Goal: Task Accomplishment & Management: Manage account settings

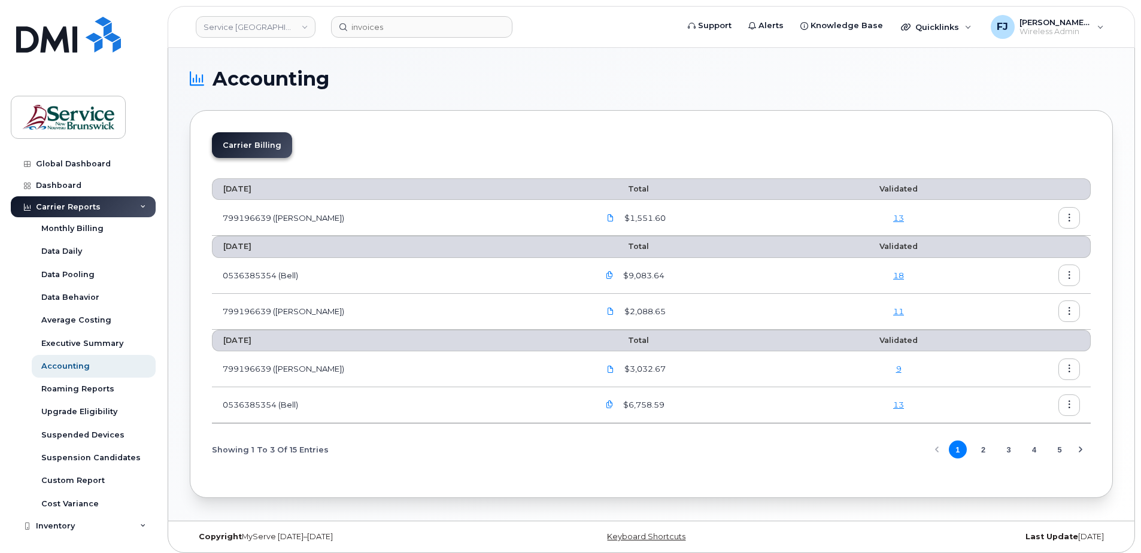
scroll to position [6, 0]
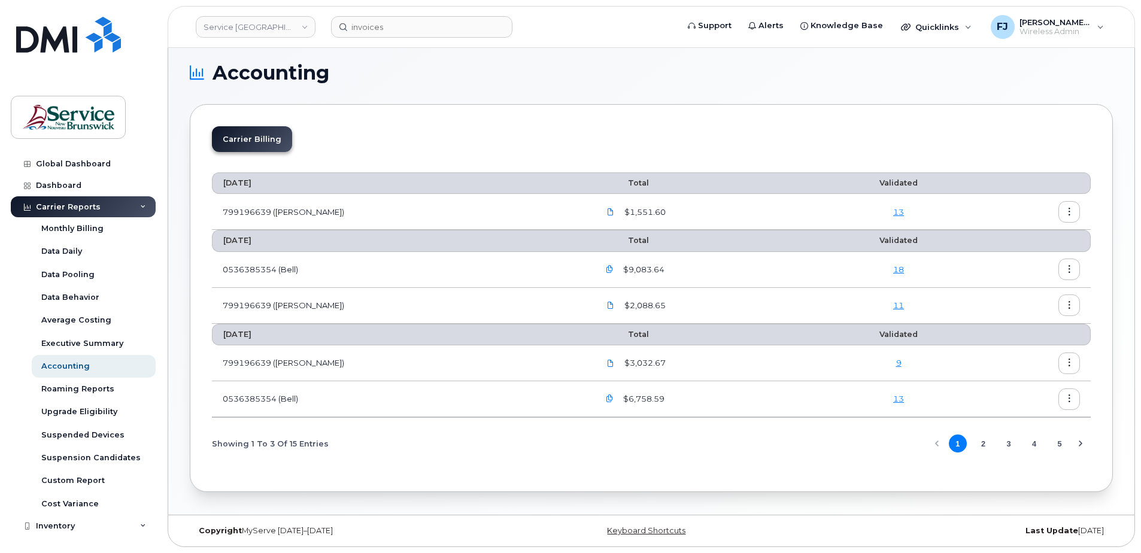
click at [495, 116] on div "Carrier Billing [DATE] Total Validated 799196639 ([PERSON_NAME]) $1,551.60 [DAT…" at bounding box center [651, 298] width 923 height 388
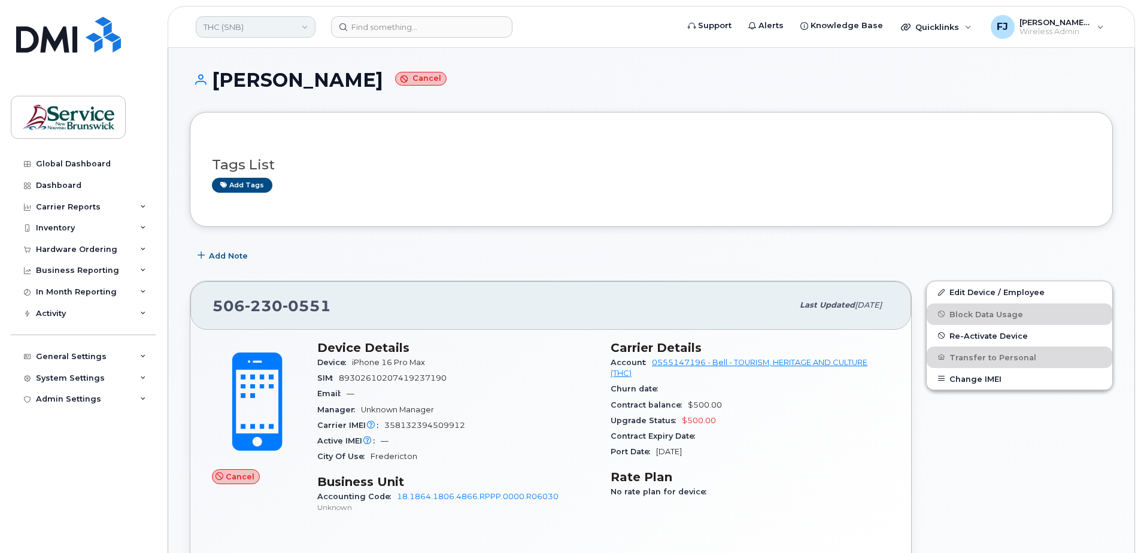
scroll to position [44, 0]
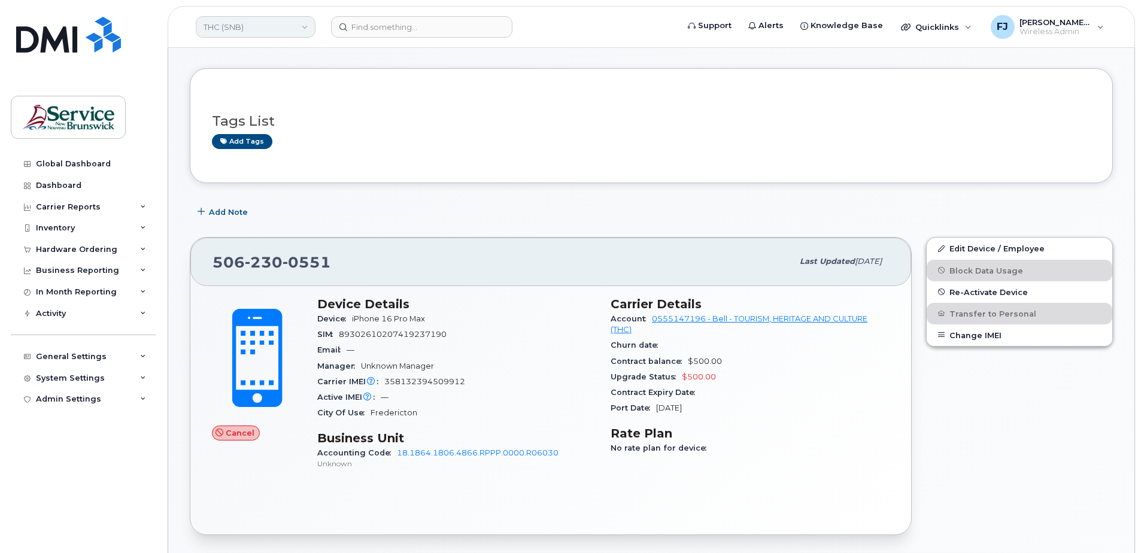
click at [235, 24] on link "THC (SNB)" at bounding box center [256, 27] width 120 height 22
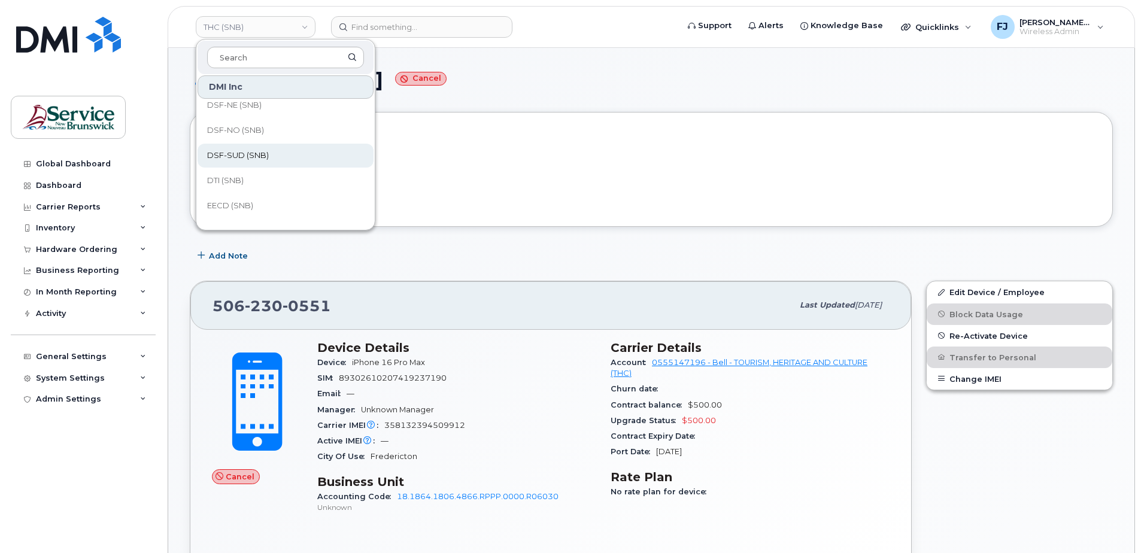
scroll to position [180, 0]
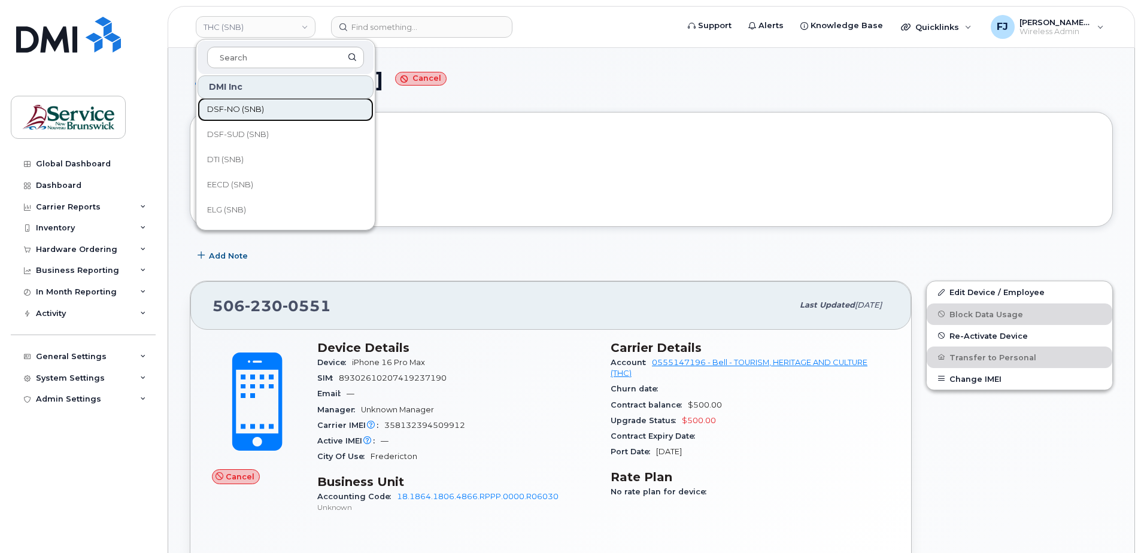
click at [263, 114] on link "DSF-NO (SNB)" at bounding box center [286, 110] width 176 height 24
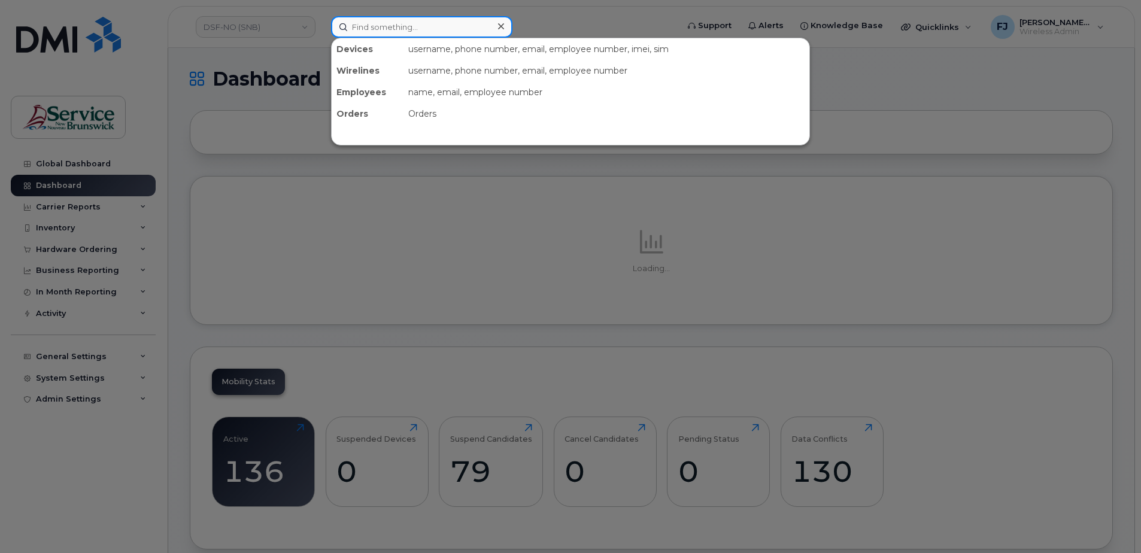
click at [401, 22] on input at bounding box center [421, 27] width 181 height 22
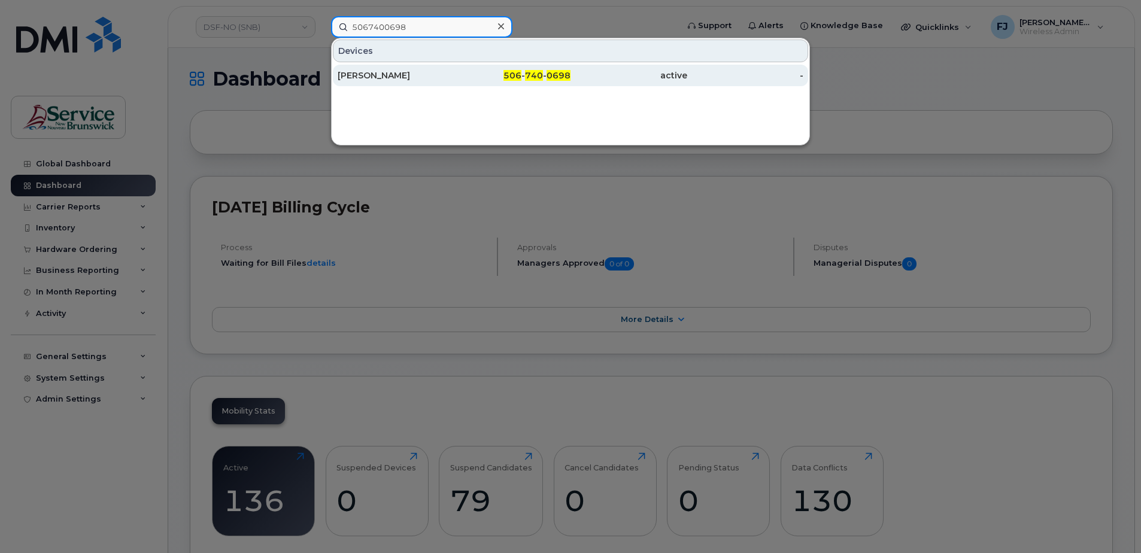
type input "5067400698"
click at [471, 74] on div "506 - 740 - 0698" at bounding box center [512, 75] width 117 height 12
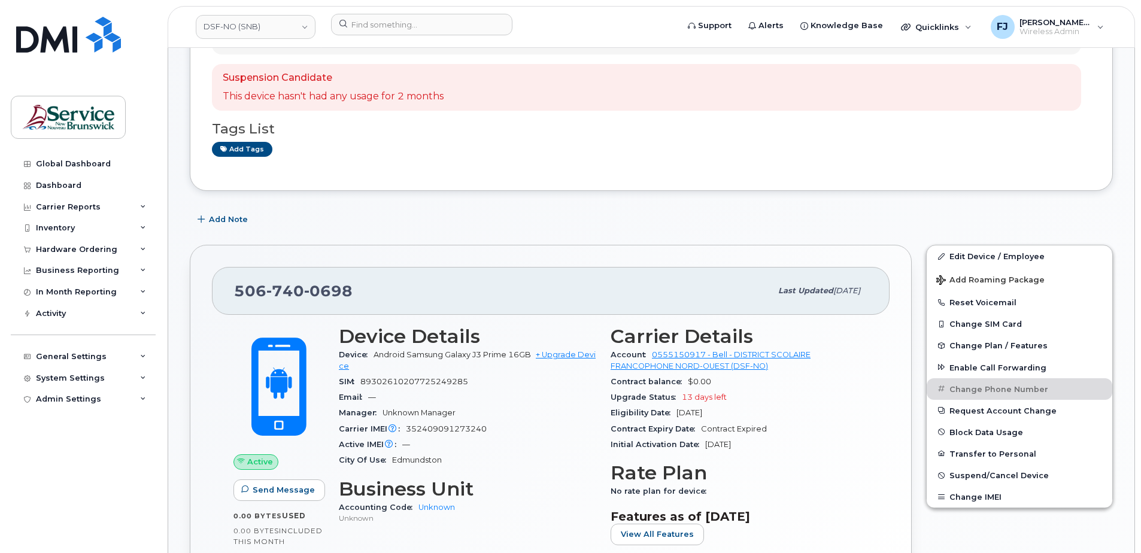
scroll to position [239, 0]
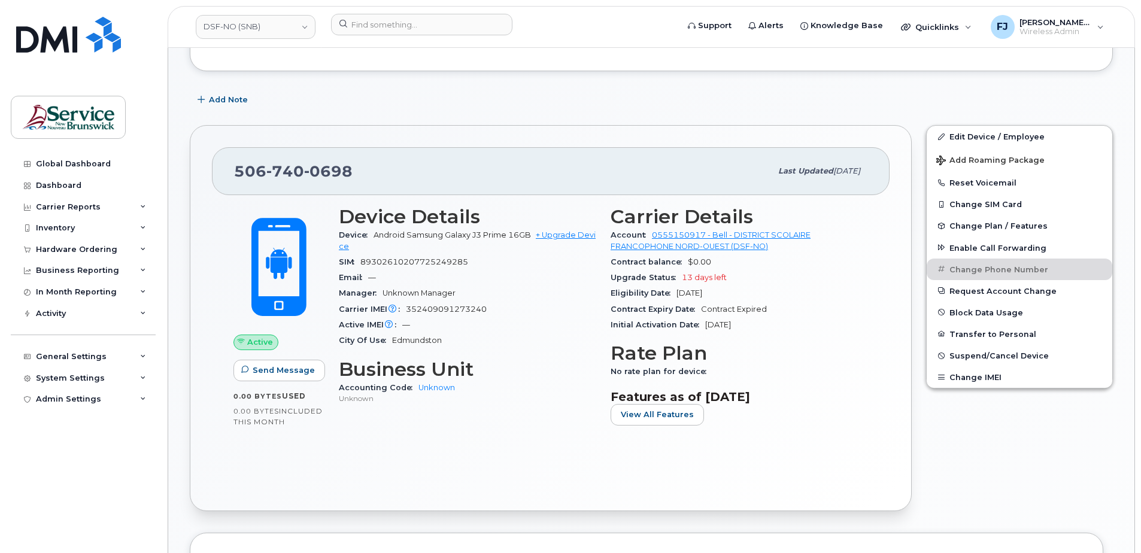
click at [1036, 442] on div "Edit Device / Employee Add Roaming Package Reset Voicemail Change SIM Card Chan…" at bounding box center [1019, 318] width 201 height 401
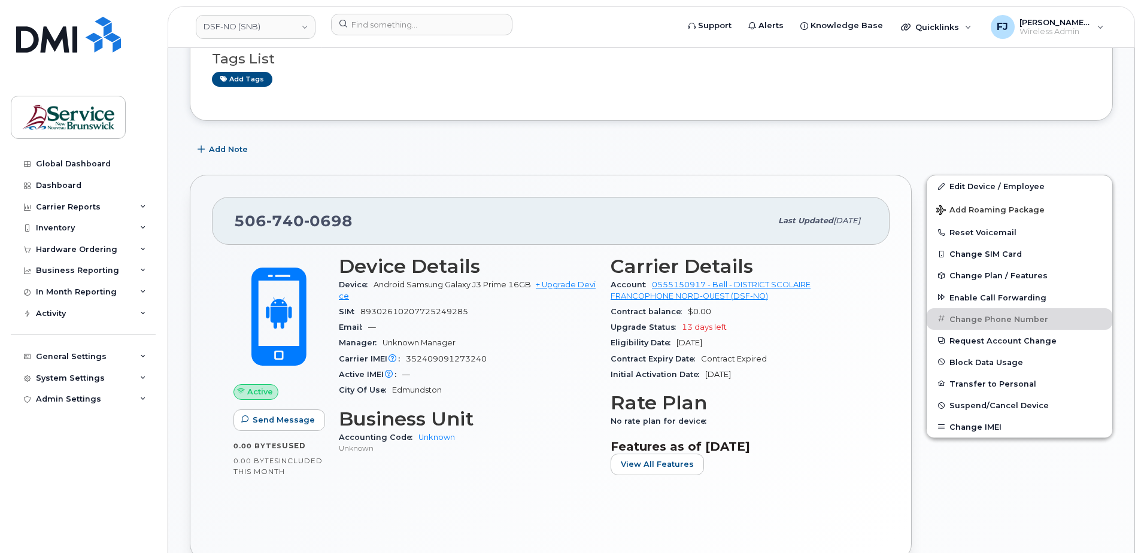
scroll to position [60, 0]
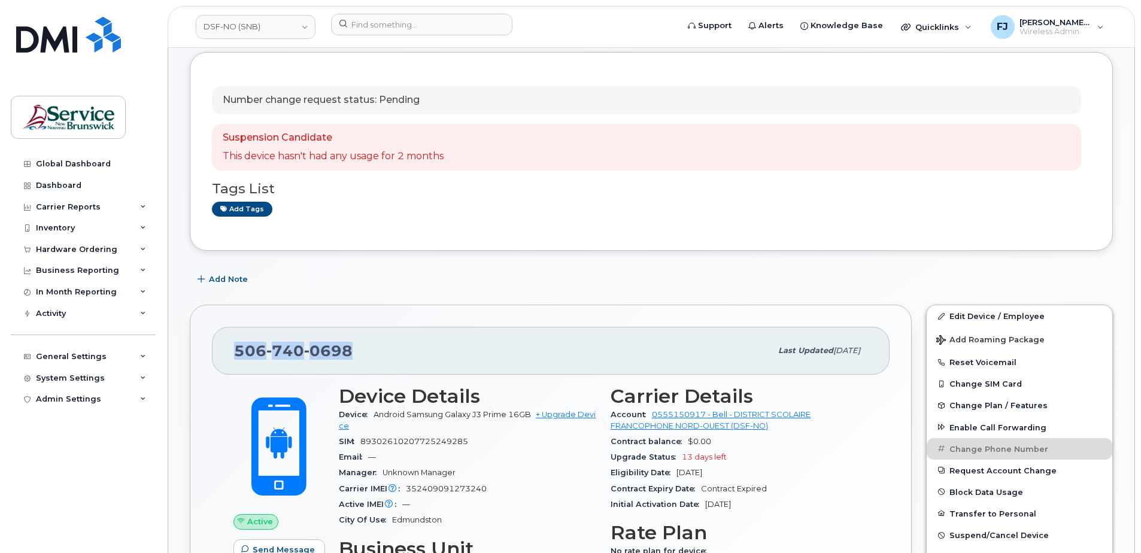
drag, startPoint x: 356, startPoint y: 350, endPoint x: 230, endPoint y: 350, distance: 126.3
click at [230, 350] on div "[PHONE_NUMBER] Last updated [DATE]" at bounding box center [551, 351] width 678 height 48
copy span "[PHONE_NUMBER]"
click at [735, 163] on div "Suspension Candidate This device hasn't had any usage for 2 months" at bounding box center [646, 147] width 869 height 47
click at [501, 226] on div "Number change request status: Pending Suspension Candidate This device hasn't h…" at bounding box center [651, 151] width 879 height 154
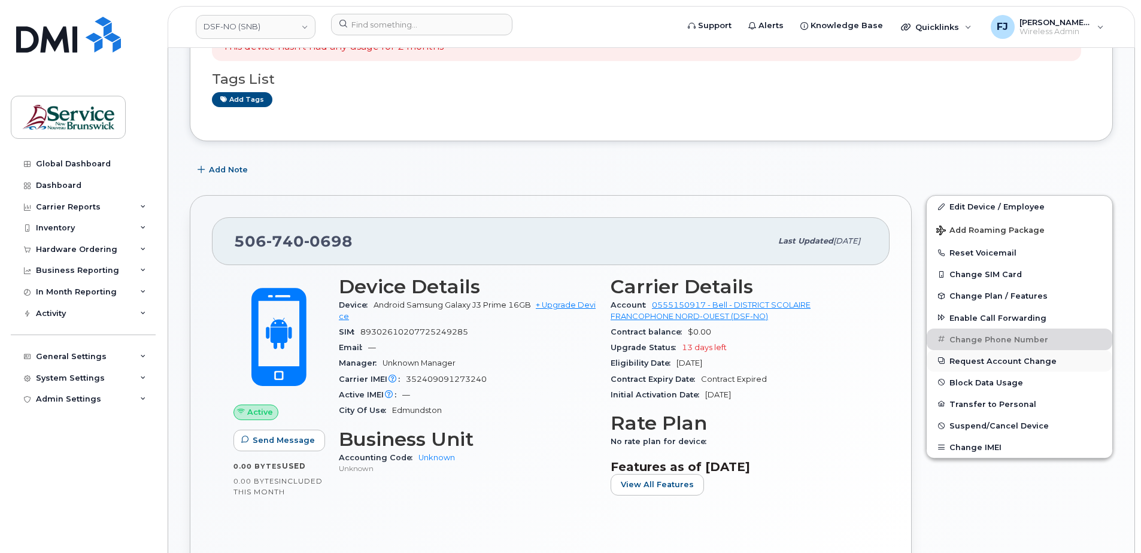
scroll to position [180, 0]
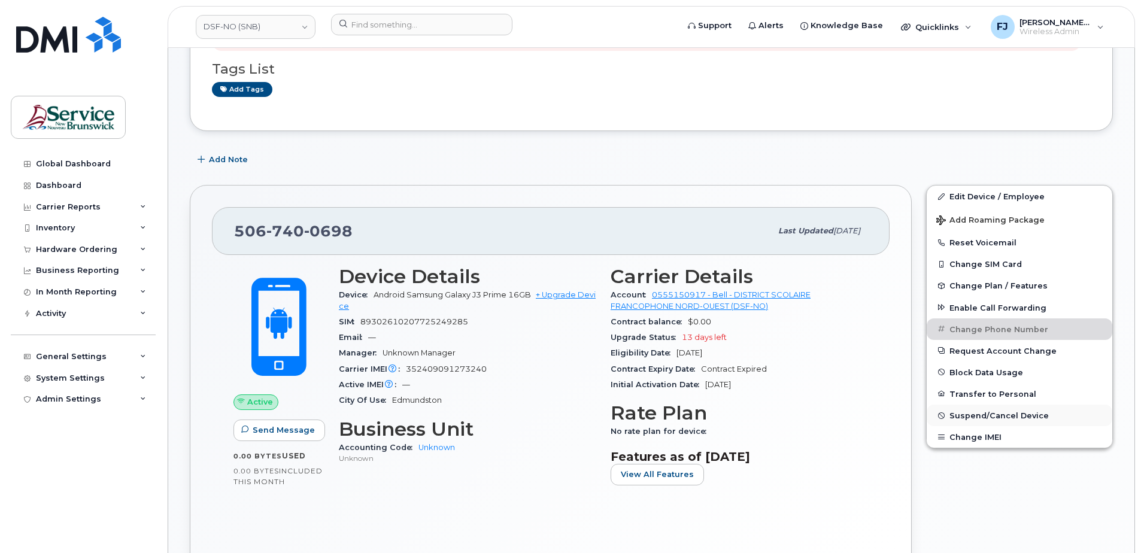
click at [983, 413] on span "Suspend/Cancel Device" at bounding box center [999, 415] width 99 height 9
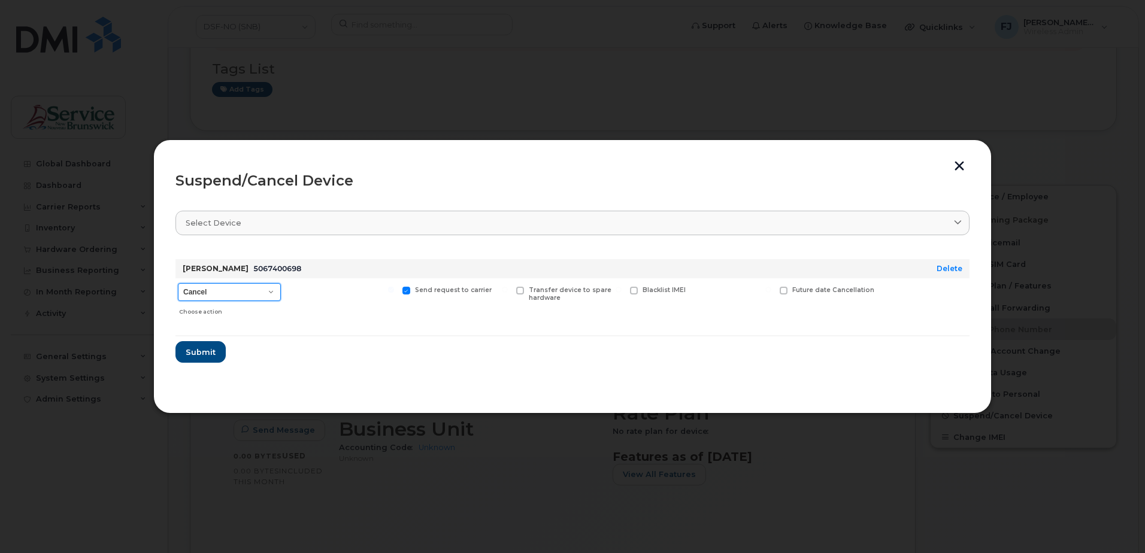
click at [238, 293] on select "Cancel Suspend - Extend Suspension Suspend - Reduced Rate Suspend - Full Rate S…" at bounding box center [229, 292] width 103 height 18
click at [318, 323] on form "[PERSON_NAME] 5067400698 Delete Cancel Suspend - Extend Suspension Suspend - Re…" at bounding box center [572, 306] width 794 height 113
click at [405, 290] on span at bounding box center [406, 291] width 8 height 8
click at [394, 290] on input "Send request to carrier" at bounding box center [391, 290] width 6 height 6
click at [405, 290] on span at bounding box center [406, 291] width 8 height 8
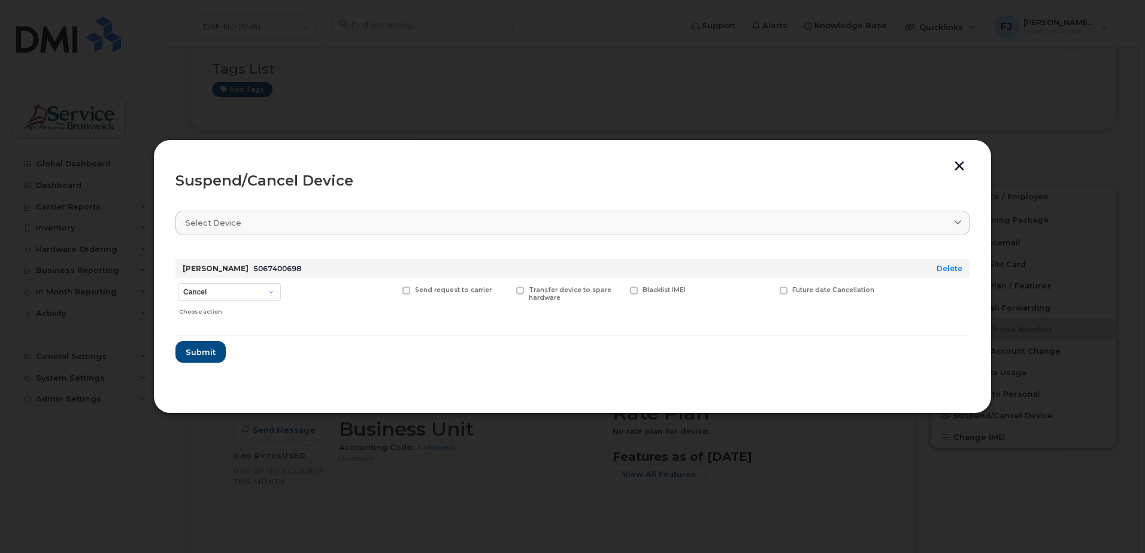
click at [394, 290] on input "Send request to carrier" at bounding box center [391, 290] width 6 height 6
checkbox input "true"
click at [207, 353] on span "Submit" at bounding box center [200, 352] width 30 height 11
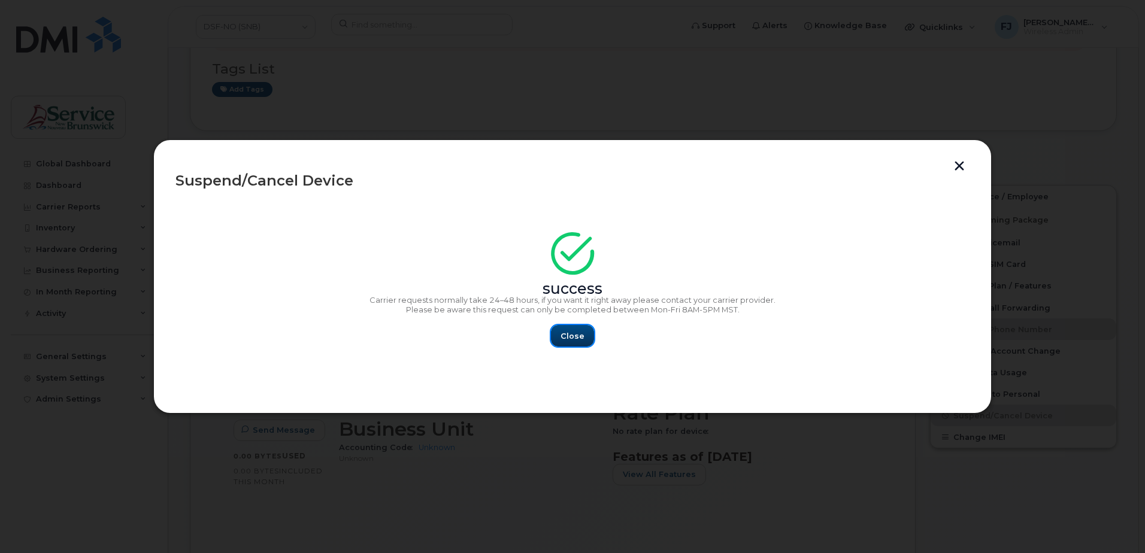
click at [575, 339] on span "Close" at bounding box center [572, 336] width 24 height 11
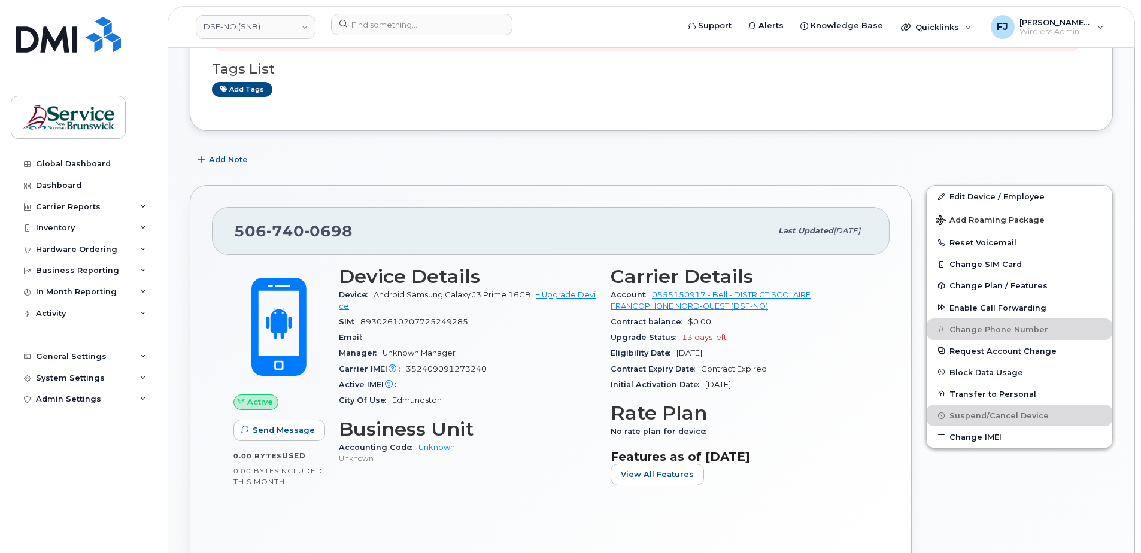
click at [518, 360] on div "Manager Unknown Manager" at bounding box center [467, 353] width 257 height 16
click at [117, 253] on div "Hardware Ordering" at bounding box center [83, 250] width 145 height 22
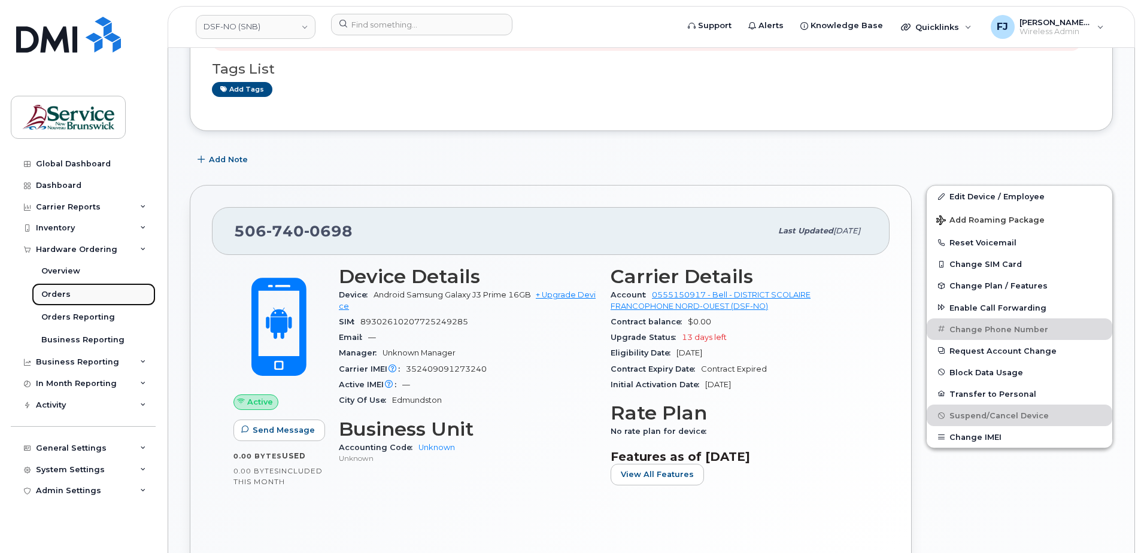
click at [59, 296] on div "Orders" at bounding box center [55, 294] width 29 height 11
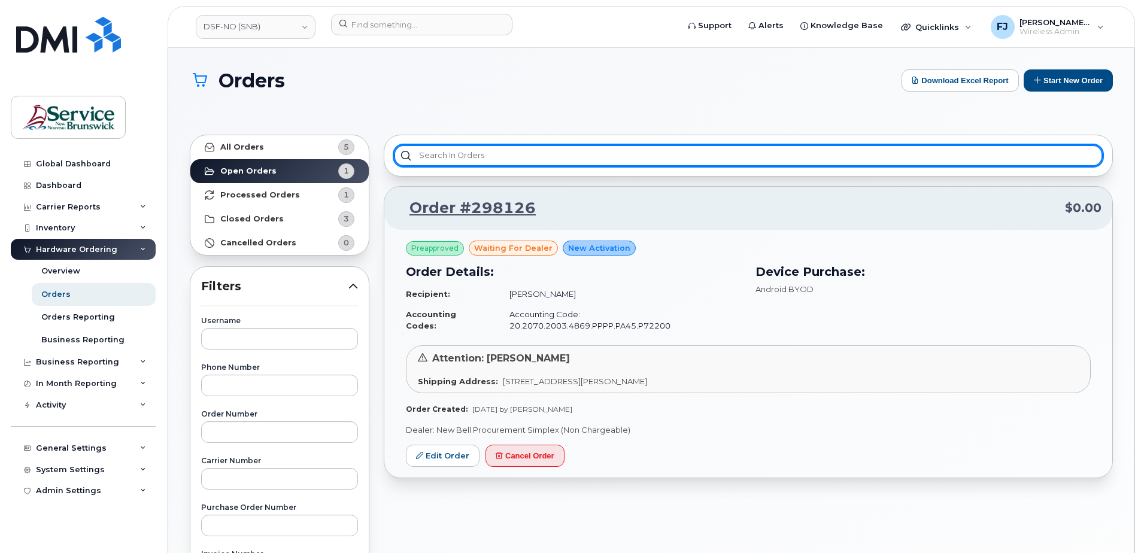
click at [471, 154] on input "text" at bounding box center [748, 156] width 709 height 22
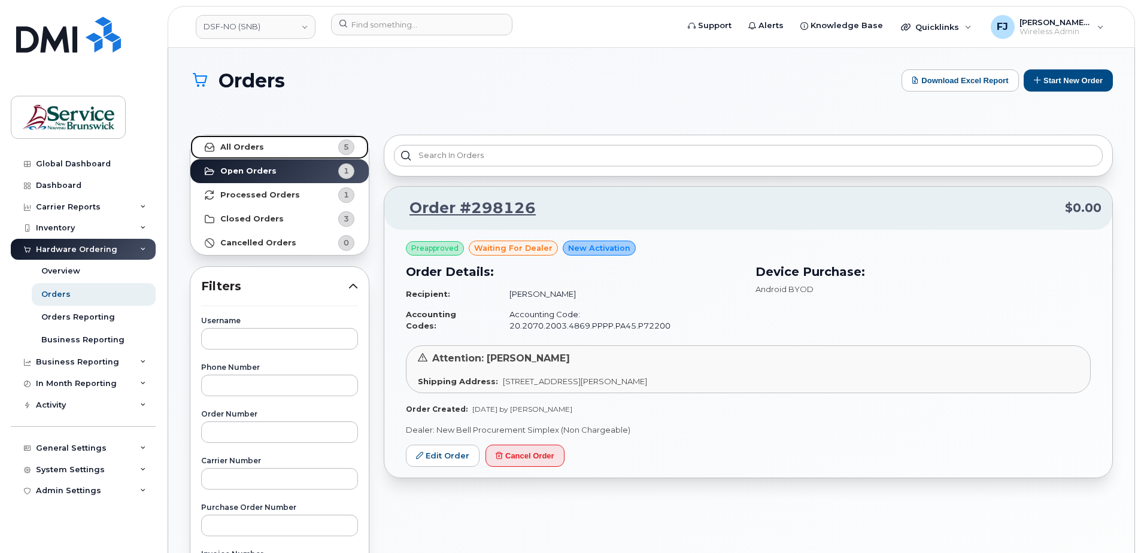
click at [242, 142] on strong "All Orders" at bounding box center [242, 147] width 44 height 10
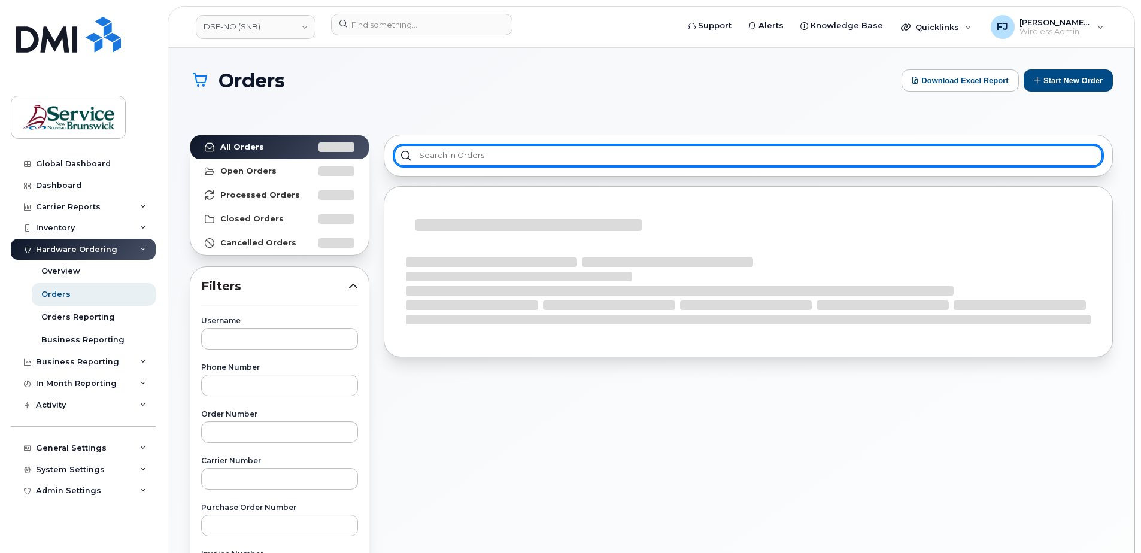
click at [485, 151] on input "text" at bounding box center [748, 156] width 709 height 22
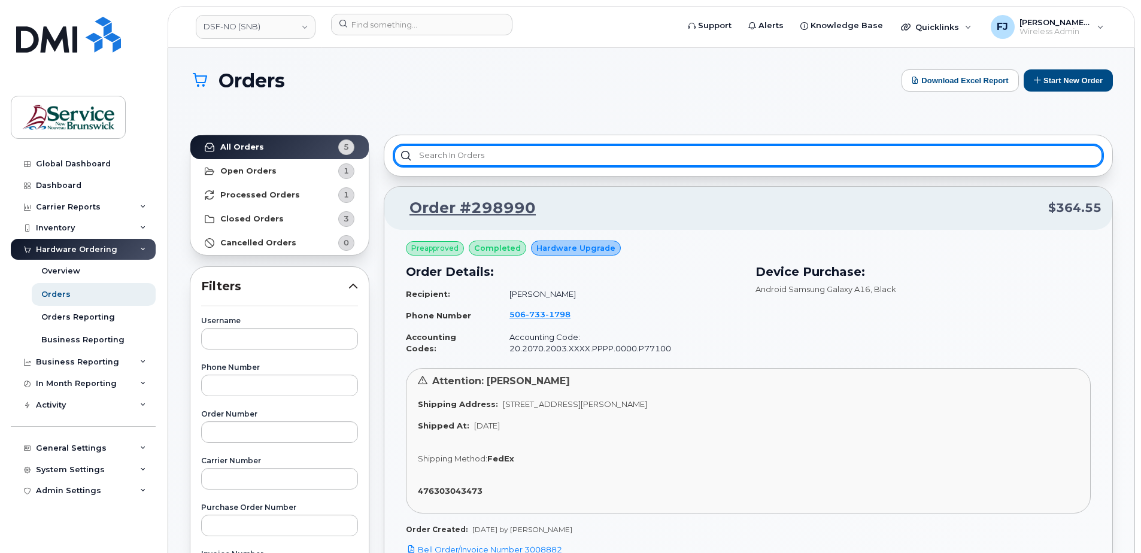
paste input "297945"
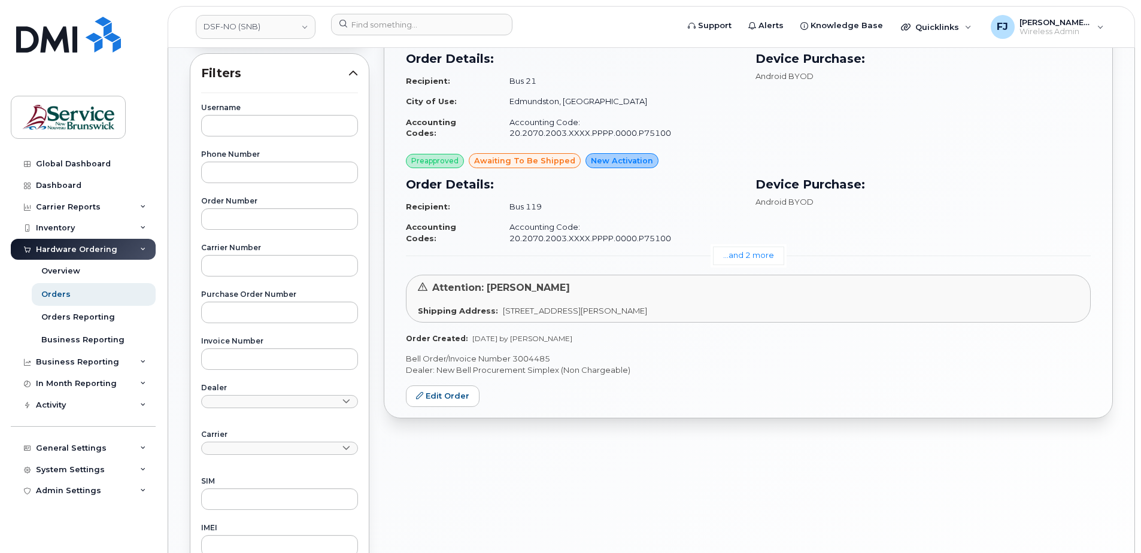
scroll to position [239, 0]
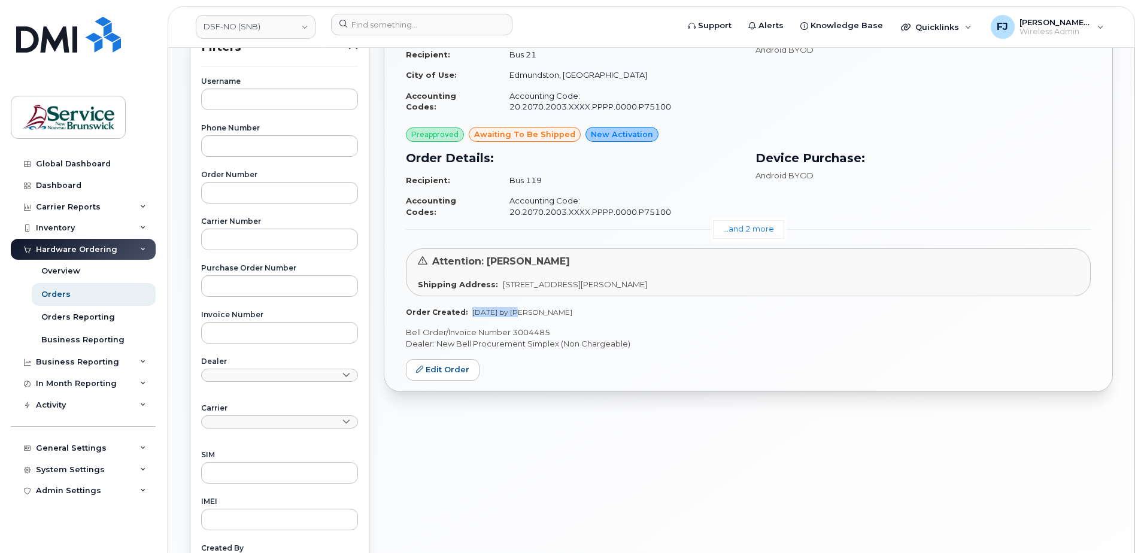
drag, startPoint x: 463, startPoint y: 292, endPoint x: 517, endPoint y: 289, distance: 53.4
click at [517, 307] on div "Order Created: [DATE] by [PERSON_NAME]" at bounding box center [748, 312] width 685 height 10
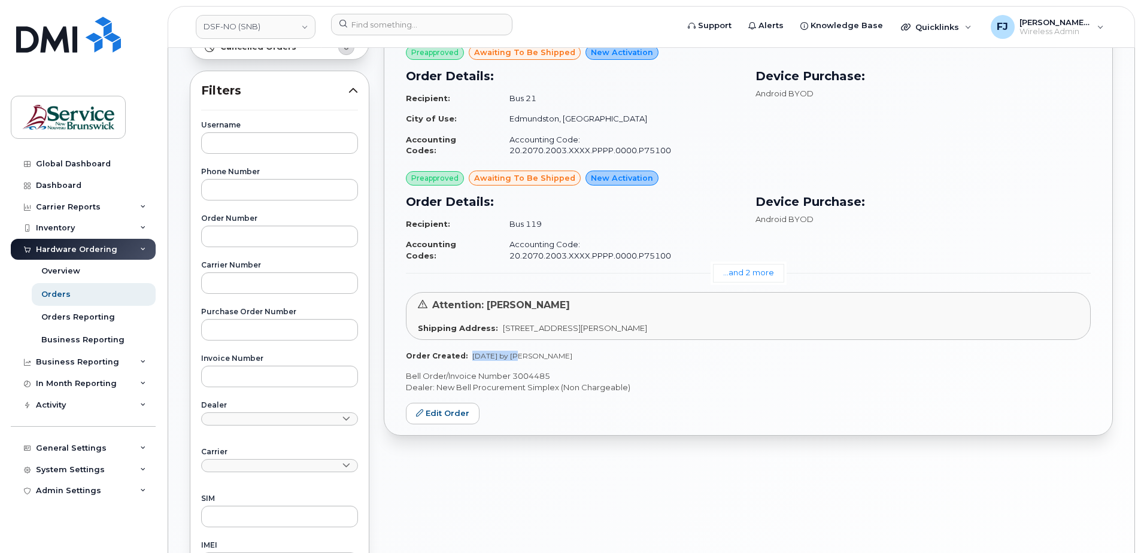
scroll to position [180, 0]
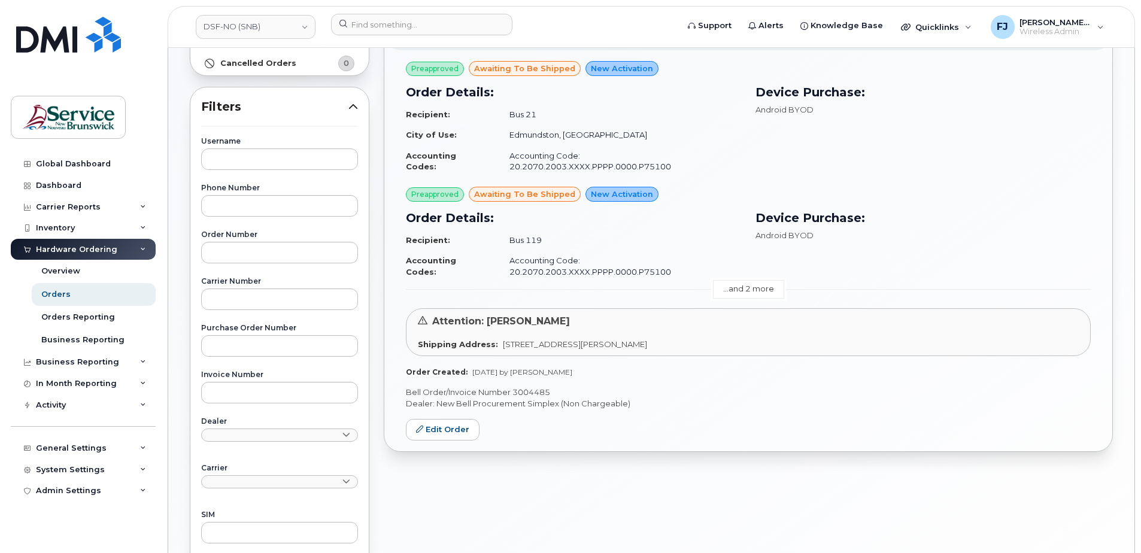
click at [742, 280] on link "...and 2 more" at bounding box center [748, 289] width 71 height 19
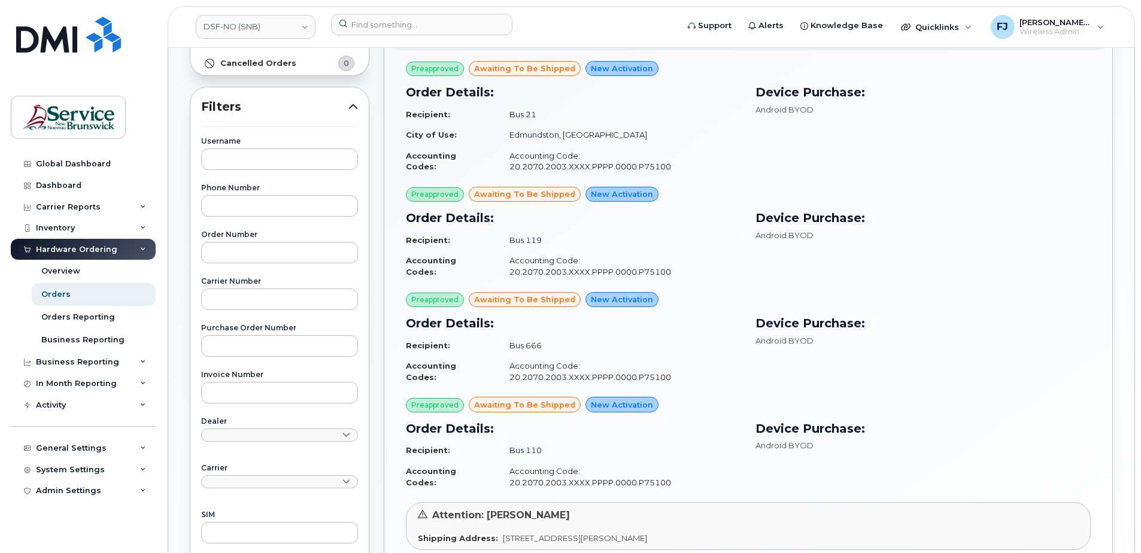
click at [681, 292] on div "Preapproved awaiting to be shipped New Activation Order Details: Recipient: Bus…" at bounding box center [748, 343] width 685 height 103
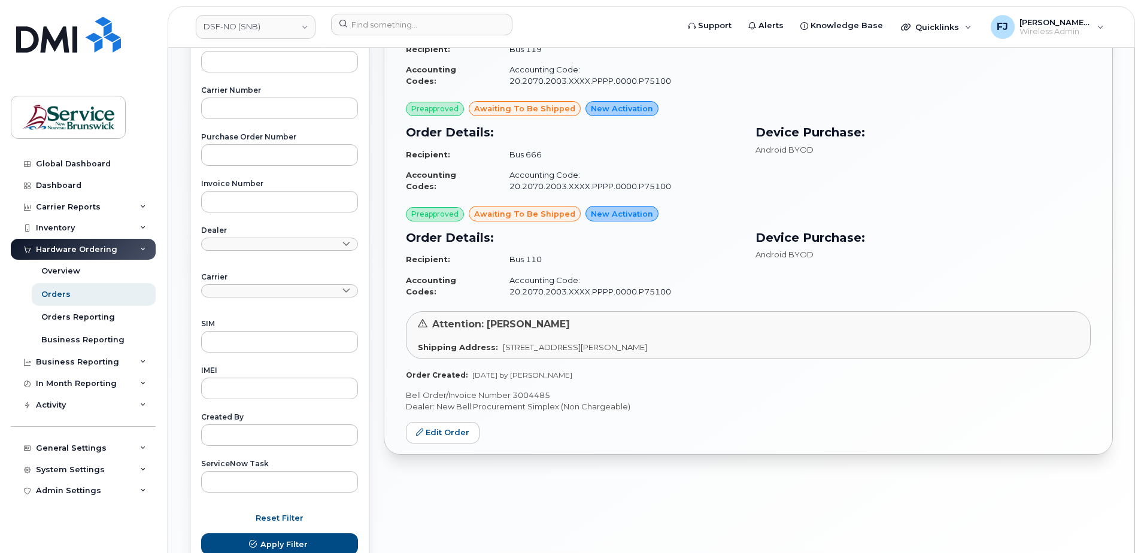
scroll to position [419, 0]
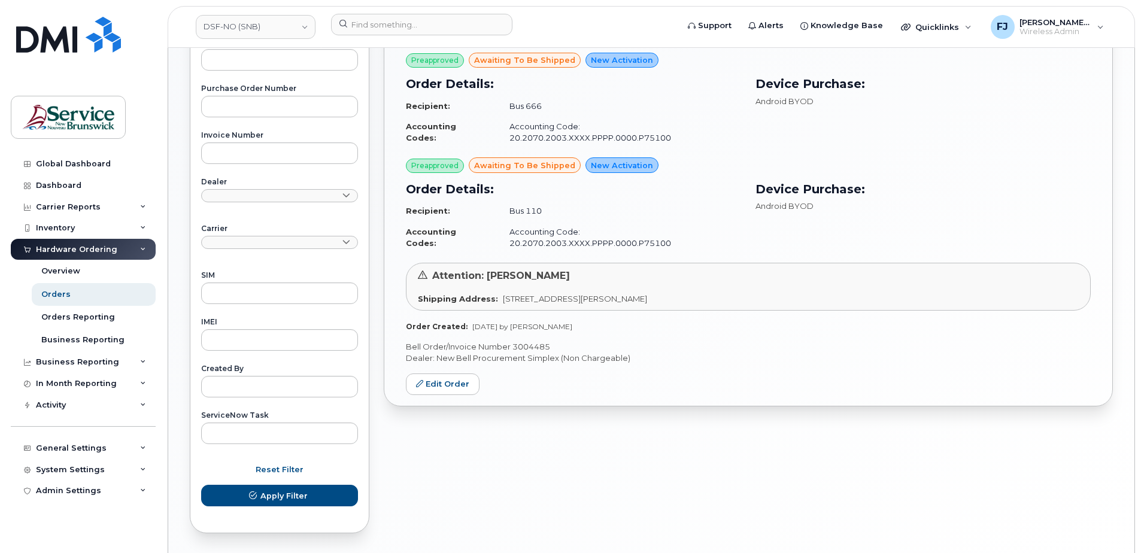
click at [535, 341] on p "Bell Order/Invoice Number 3004485" at bounding box center [748, 346] width 685 height 11
click at [745, 341] on p "Bell Order/Invoice Number 3004485" at bounding box center [748, 346] width 685 height 11
click at [717, 295] on div "Preapproved awaiting to be shipped New Activation Order Details: Recipient: Bus…" at bounding box center [748, 109] width 728 height 596
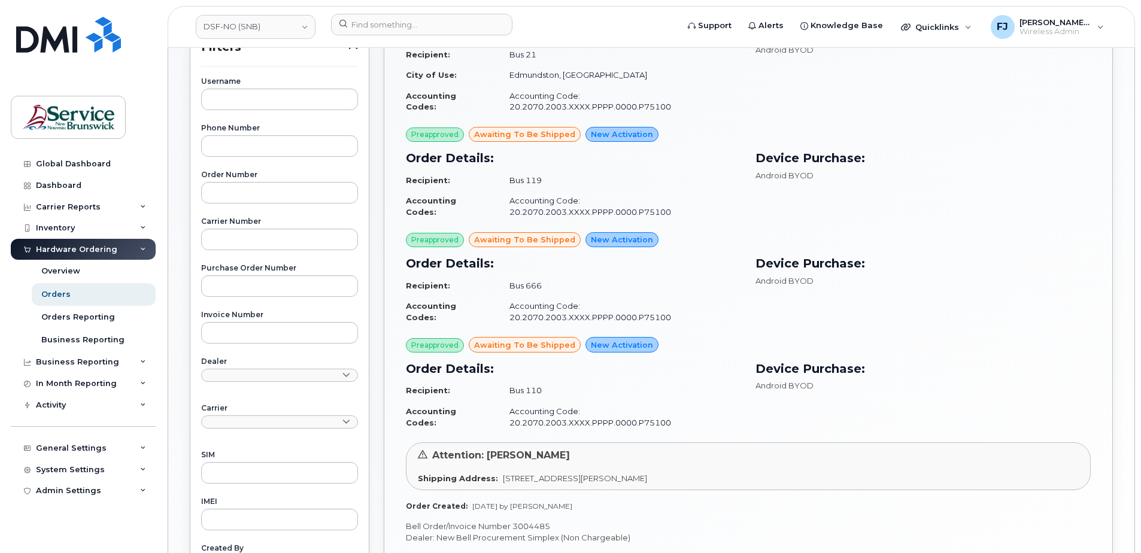
scroll to position [120, 0]
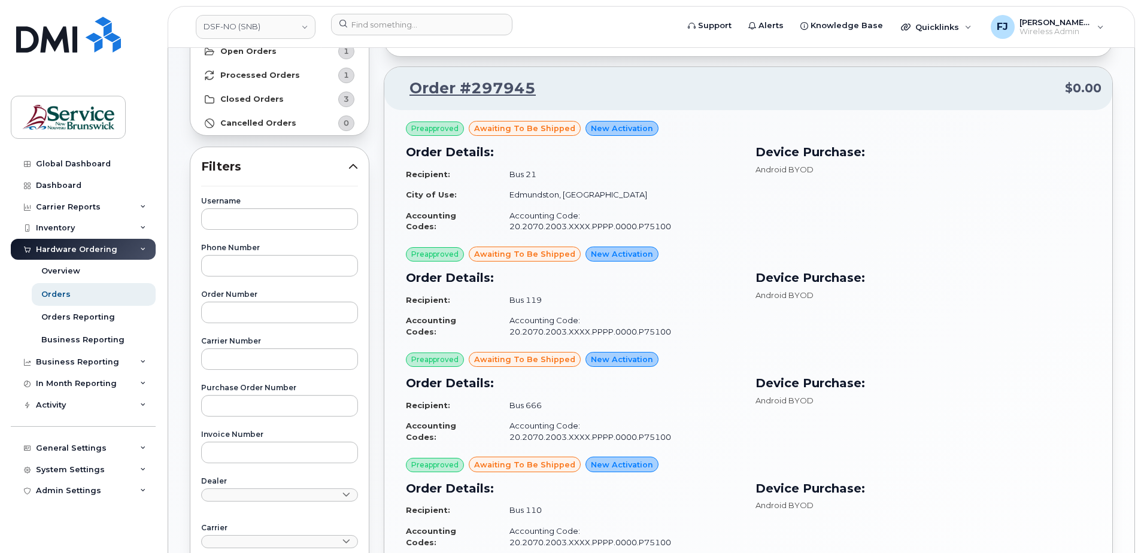
click at [699, 262] on div "Order Details: Recipient: Bus 119 Accounting Codes: Accounting Code: 20.2070.20…" at bounding box center [574, 305] width 350 height 87
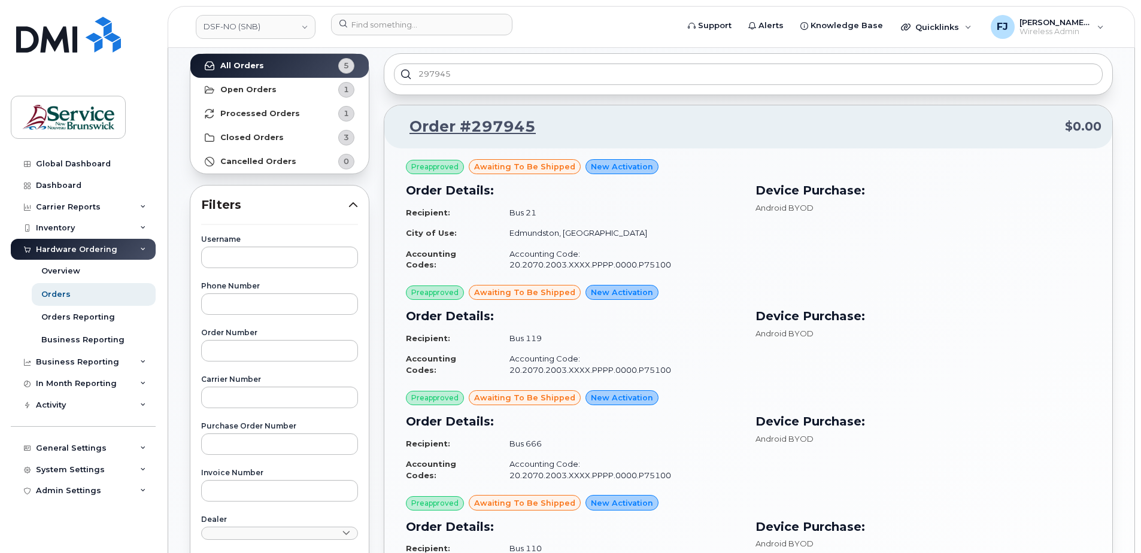
scroll to position [60, 0]
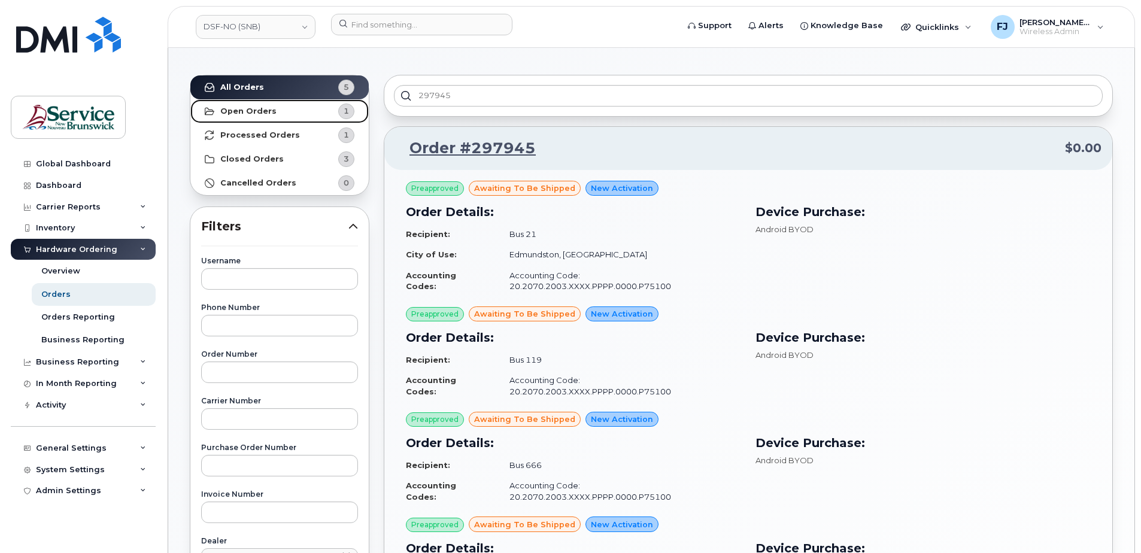
click at [281, 112] on link "Open Orders 1" at bounding box center [279, 111] width 178 height 24
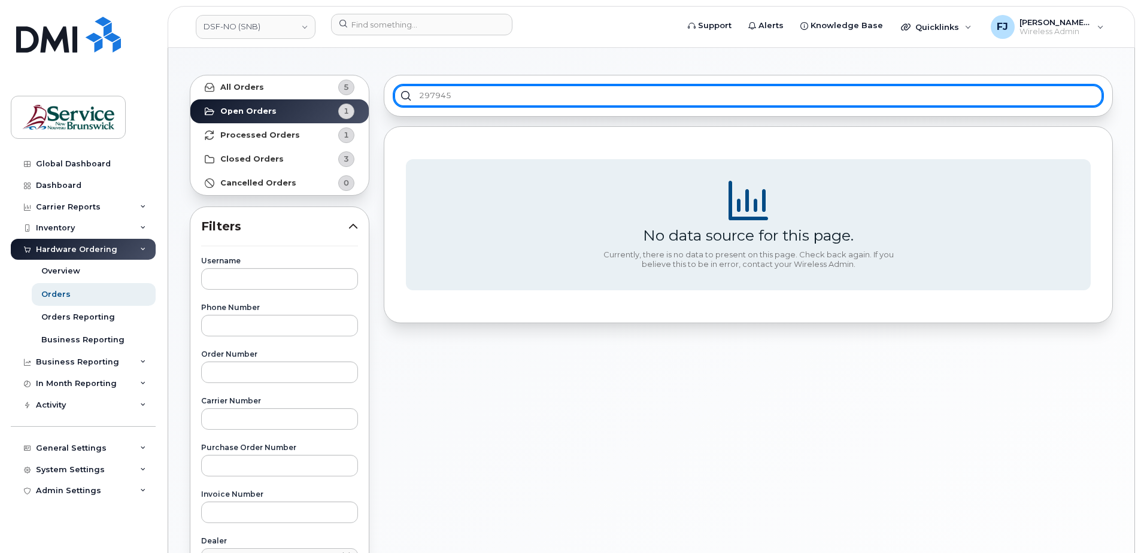
click at [527, 92] on input "297945" at bounding box center [748, 96] width 709 height 22
paste input "297945"
type input "297945"
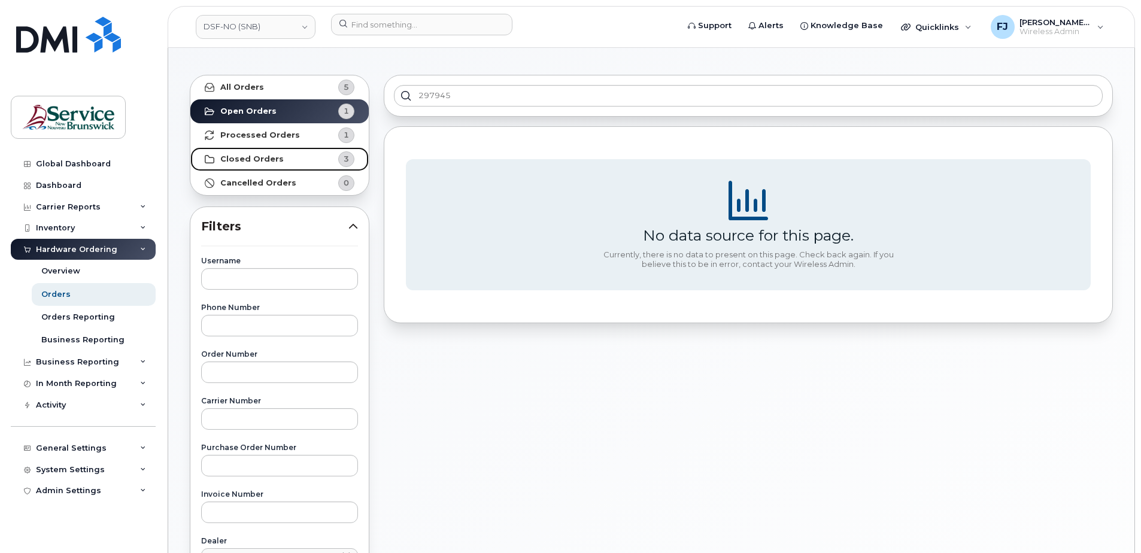
click at [303, 159] on link "Closed Orders 3" at bounding box center [279, 159] width 178 height 24
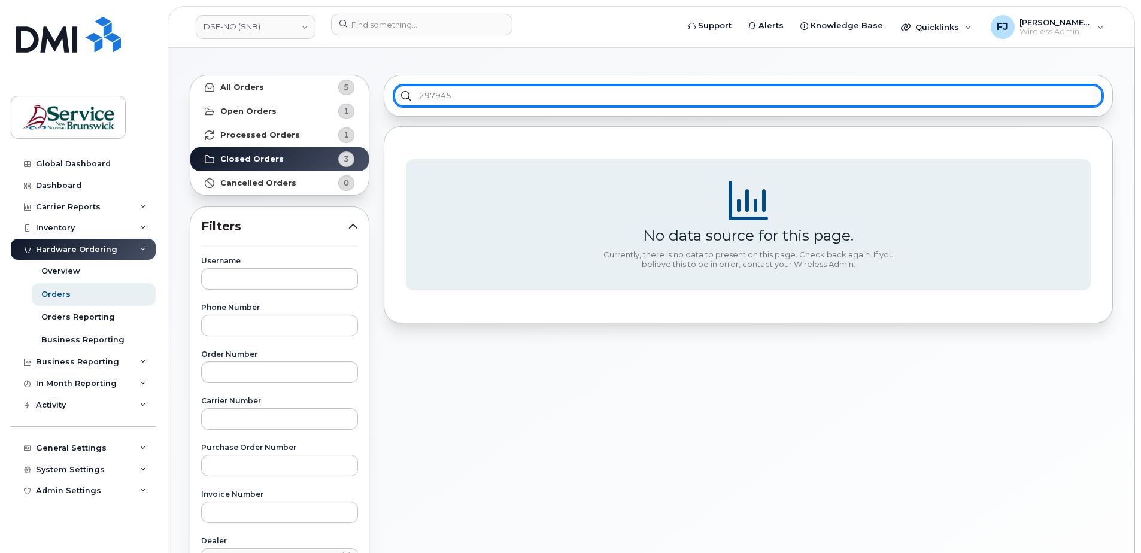
click at [499, 99] on input "297945" at bounding box center [748, 96] width 709 height 22
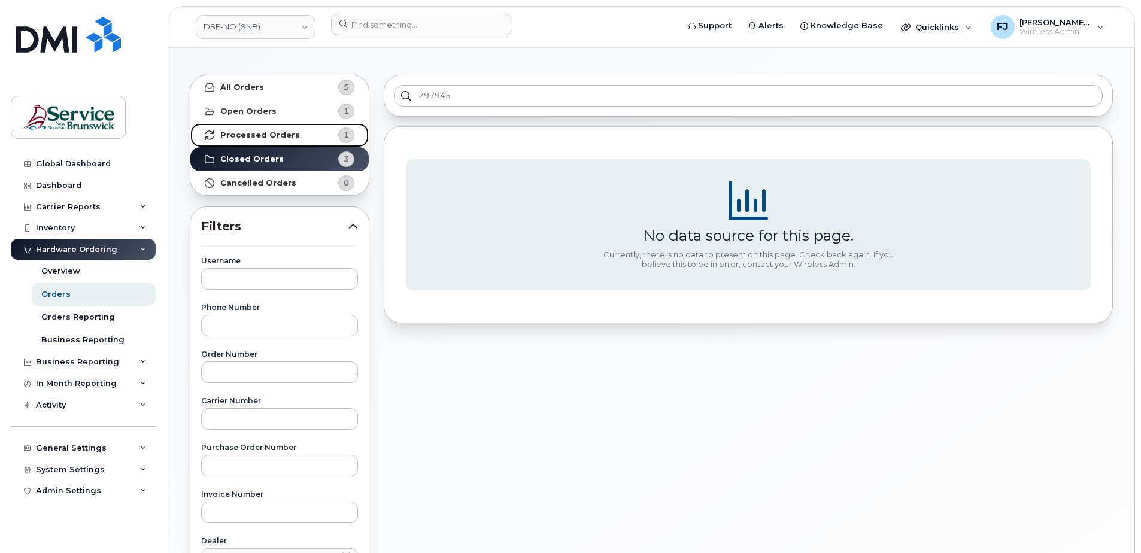
click at [285, 134] on strong "Processed Orders" at bounding box center [260, 136] width 80 height 10
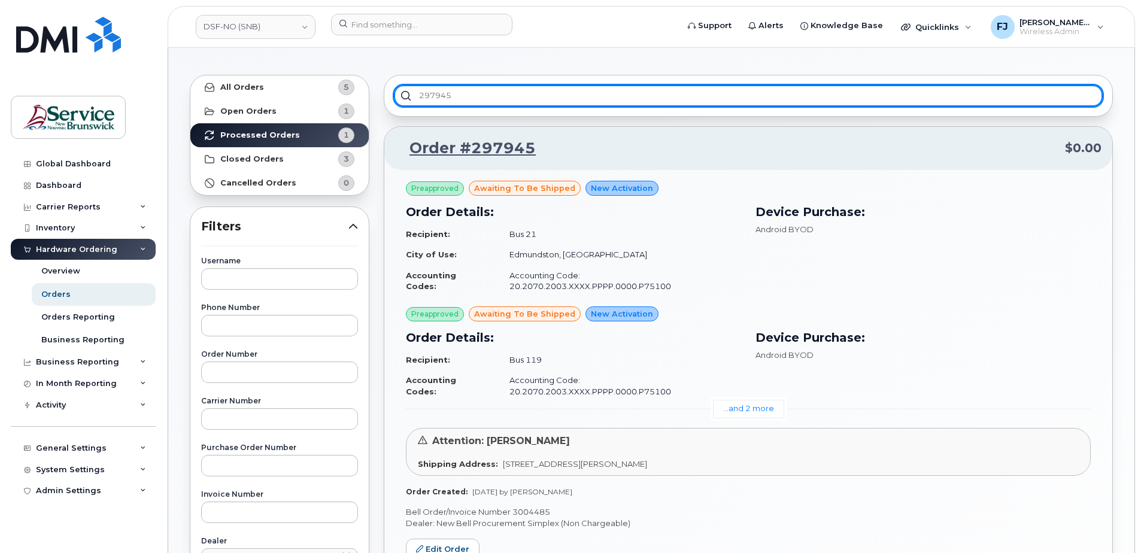
click at [516, 88] on input "297945" at bounding box center [748, 96] width 709 height 22
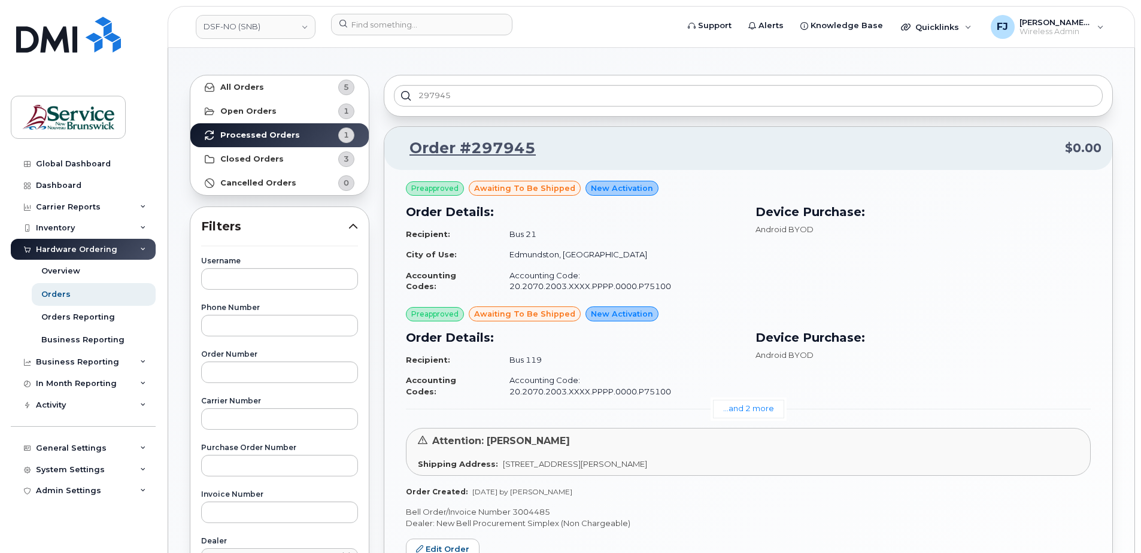
click at [650, 191] on div "Preapproved awaiting to be shipped New Activation Order Details: Recipient: Bus…" at bounding box center [748, 242] width 685 height 123
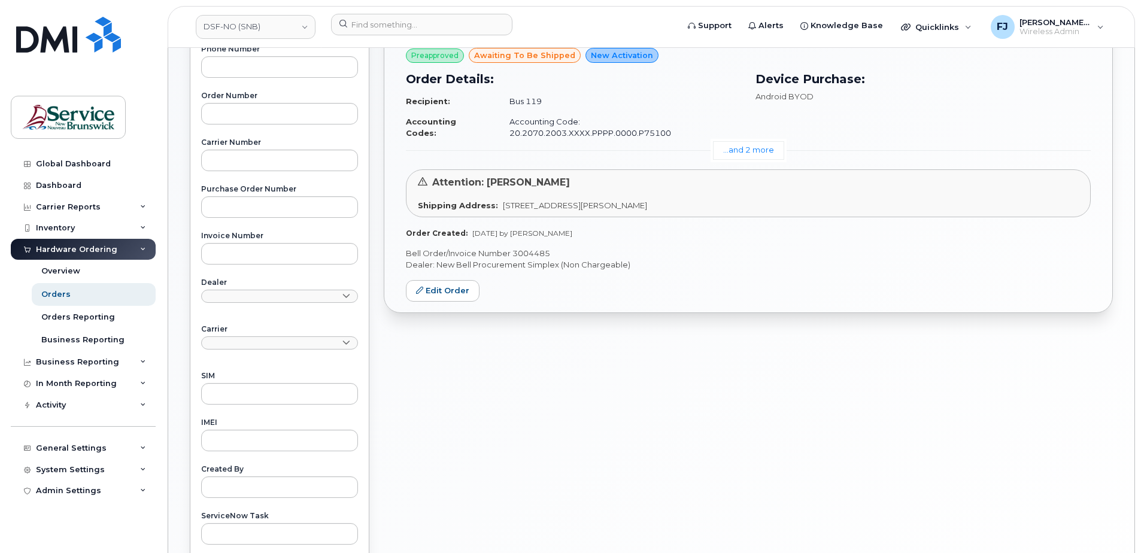
scroll to position [100, 0]
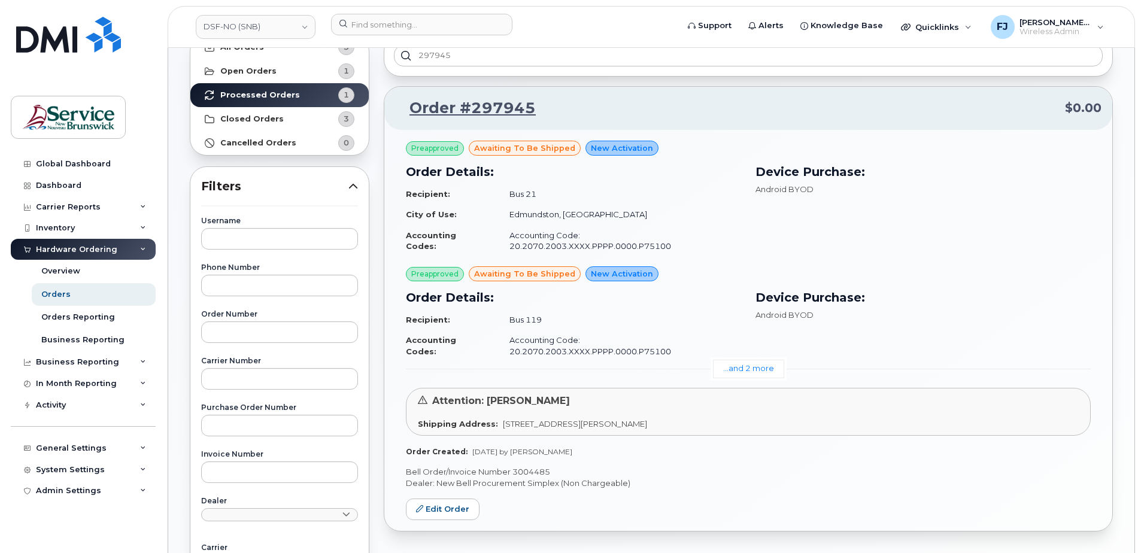
click at [650, 443] on div "Preapproved awaiting to be shipped New Activation Order Details: Recipient: Bus…" at bounding box center [748, 331] width 728 height 402
click at [257, 51] on strong "All Orders" at bounding box center [242, 48] width 44 height 10
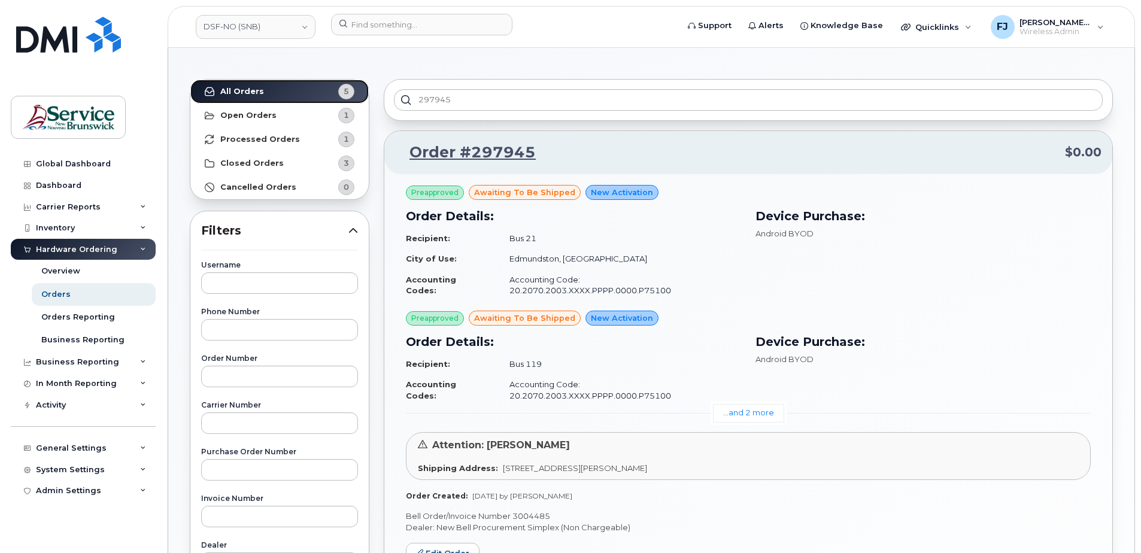
scroll to position [0, 0]
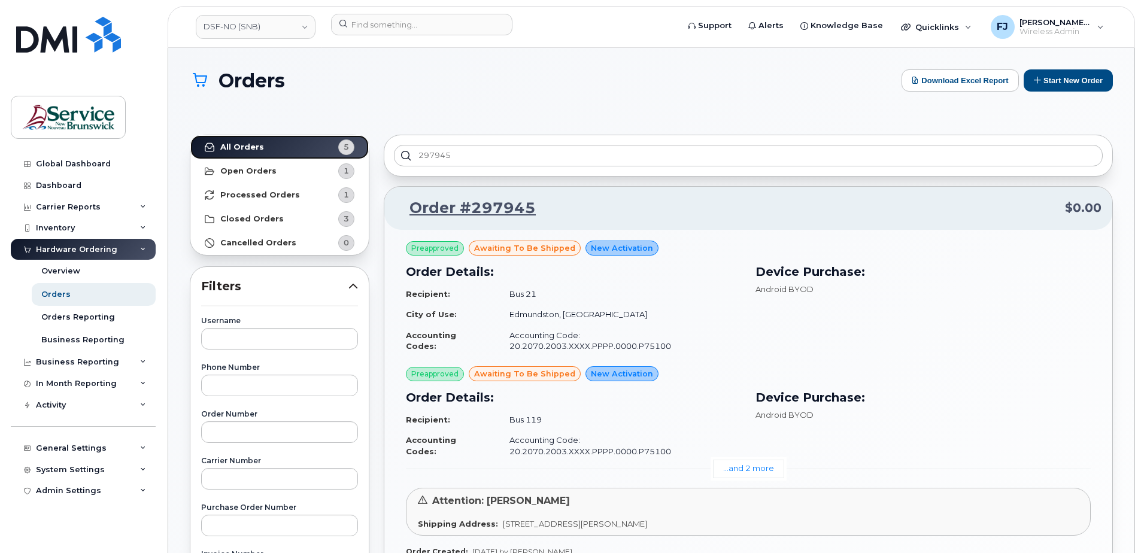
click at [296, 135] on link "All Orders 5" at bounding box center [279, 147] width 178 height 24
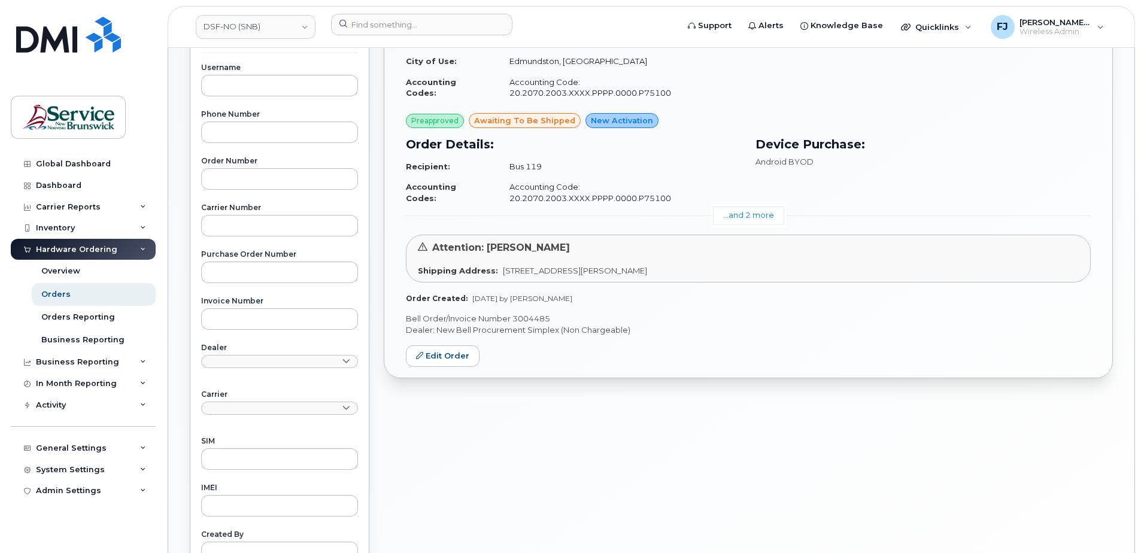
scroll to position [180, 0]
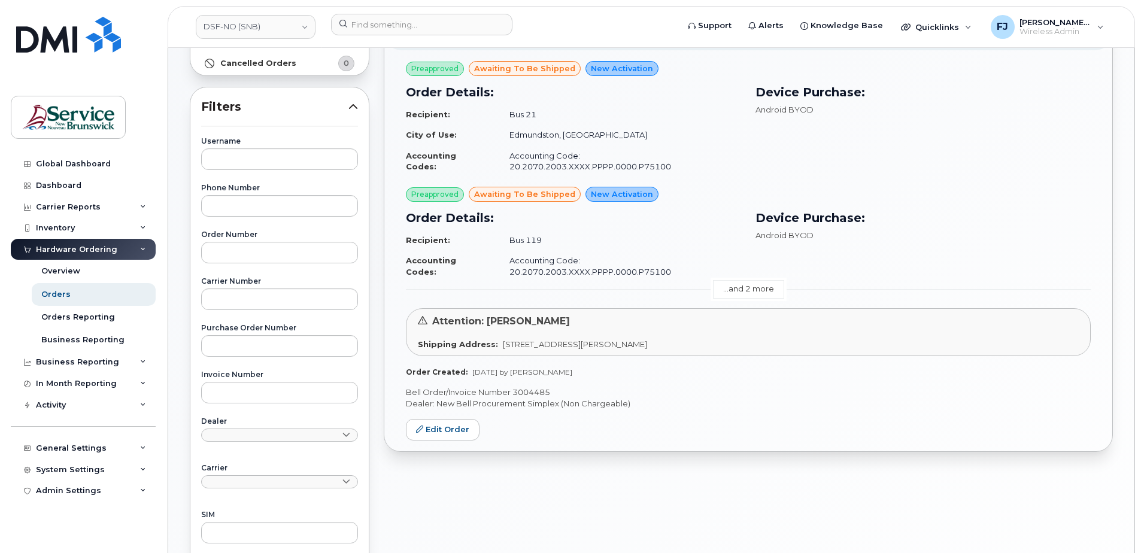
click at [751, 280] on link "...and 2 more" at bounding box center [748, 289] width 71 height 19
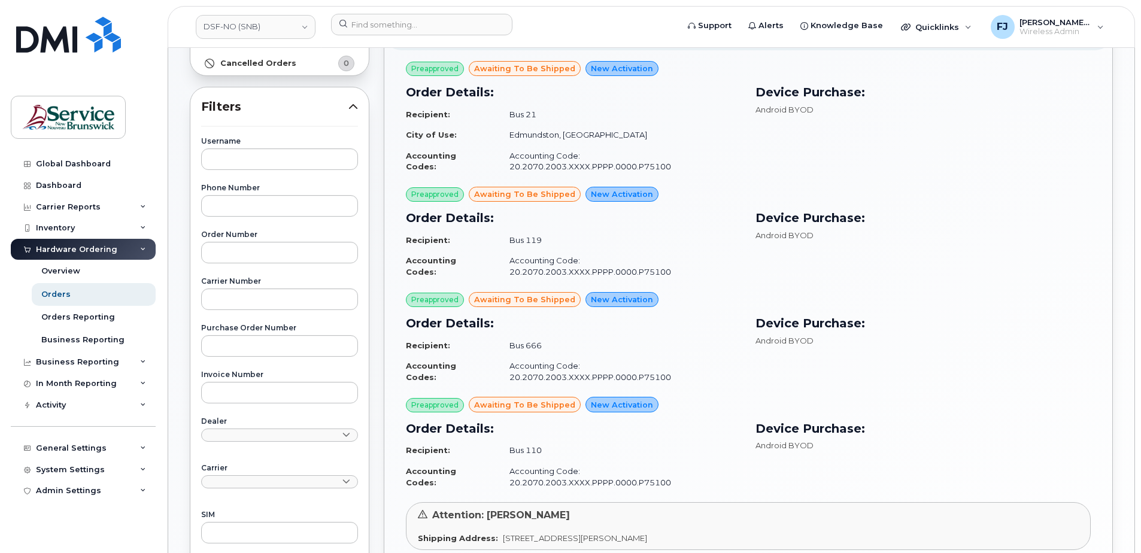
scroll to position [60, 0]
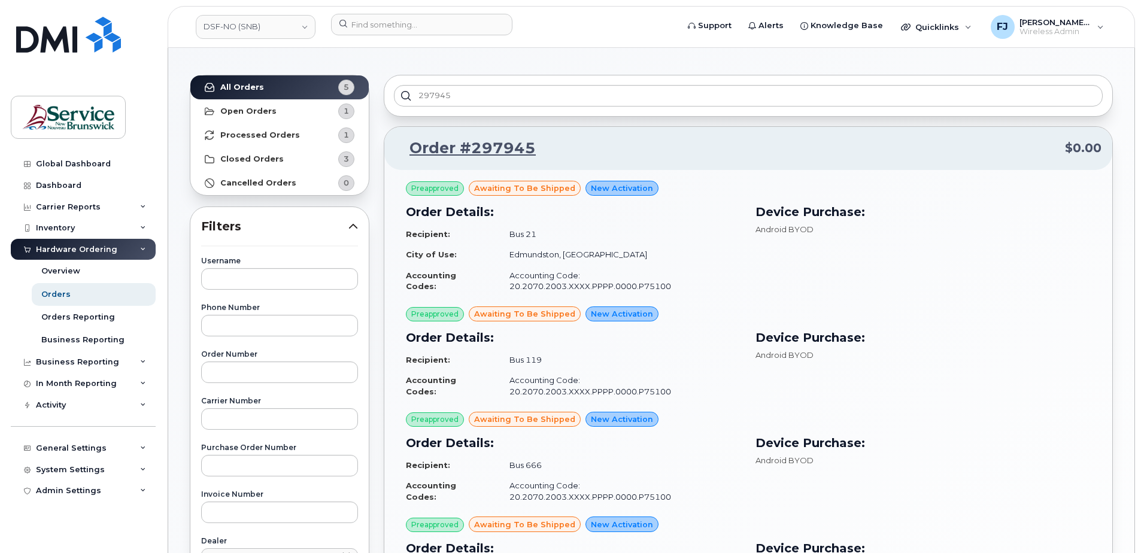
click at [747, 240] on div "Order Details: Recipient: Bus 21 City of Use: [GEOGRAPHIC_DATA], [GEOGRAPHIC_DA…" at bounding box center [574, 250] width 350 height 108
click at [630, 187] on span "New Activation" at bounding box center [622, 188] width 62 height 11
click at [714, 220] on h3 "Order Details:" at bounding box center [573, 212] width 335 height 18
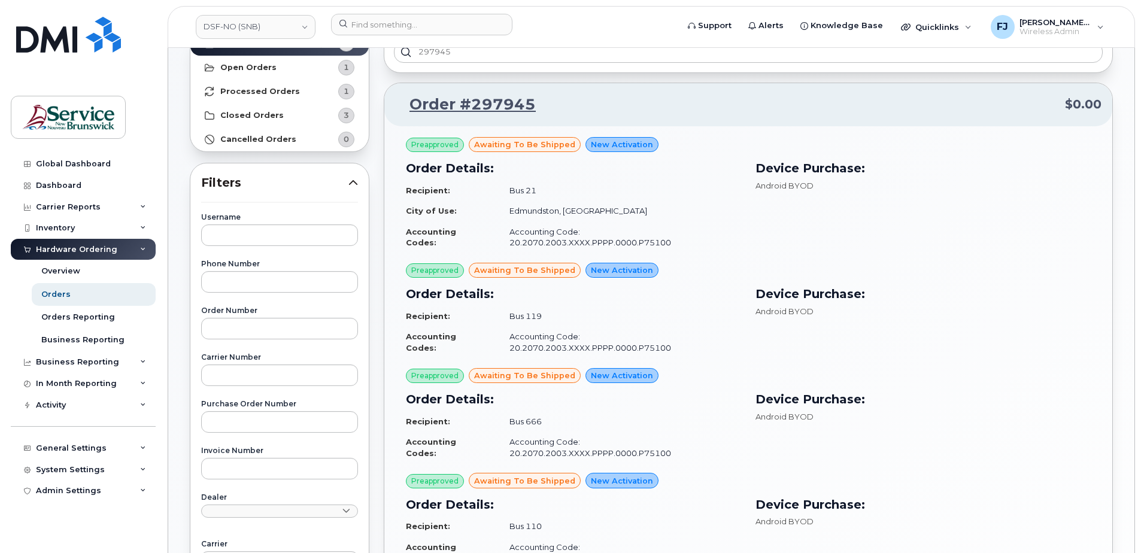
scroll to position [120, 0]
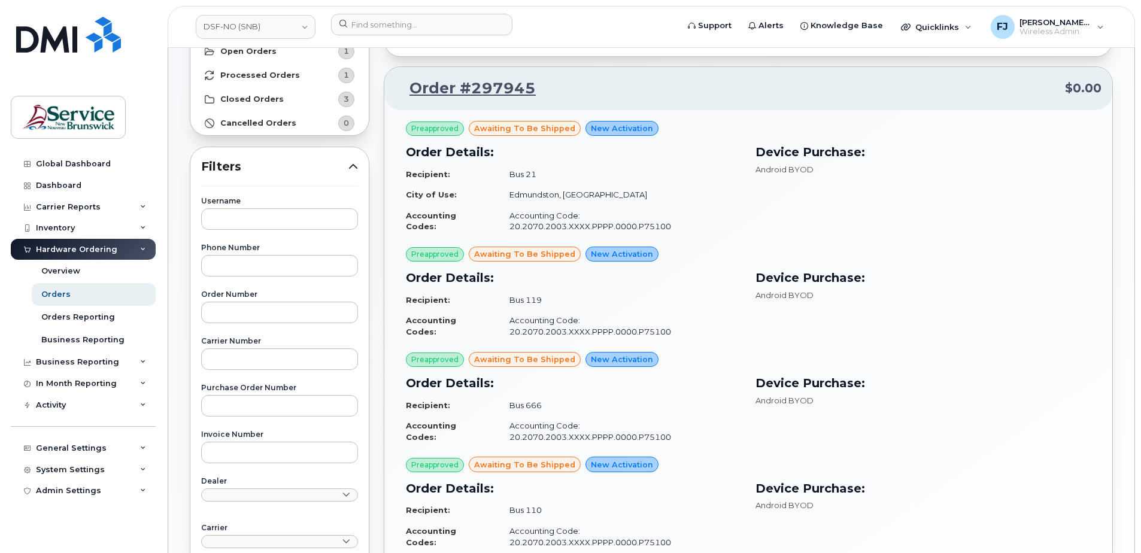
drag, startPoint x: 605, startPoint y: 126, endPoint x: 866, endPoint y: 156, distance: 262.1
click at [866, 156] on h3 "Device Purchase:" at bounding box center [923, 152] width 335 height 18
click at [689, 155] on h3 "Order Details:" at bounding box center [573, 152] width 335 height 18
click at [613, 290] on td "Bus 119" at bounding box center [620, 300] width 242 height 21
